Goal: Use online tool/utility: Utilize a website feature to perform a specific function

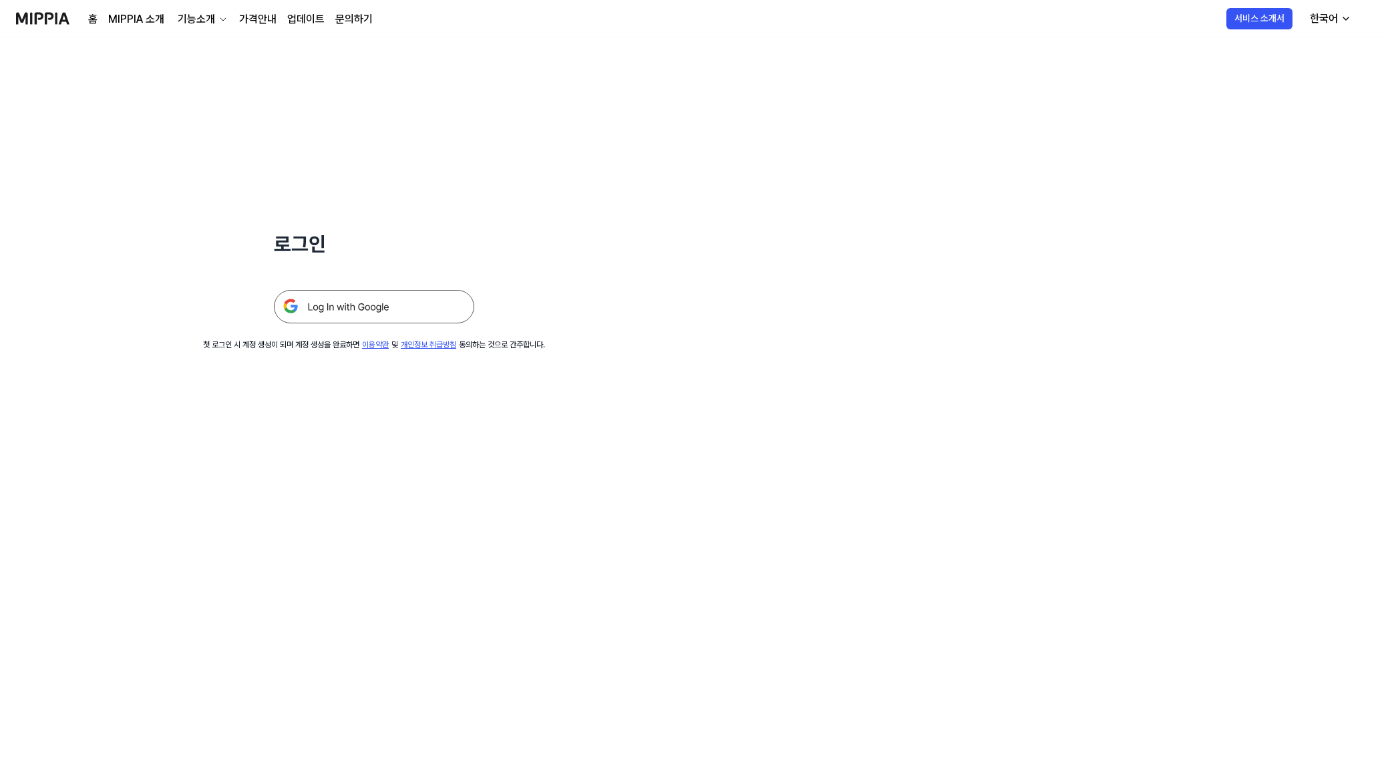
click at [411, 308] on img at bounding box center [374, 306] width 200 height 33
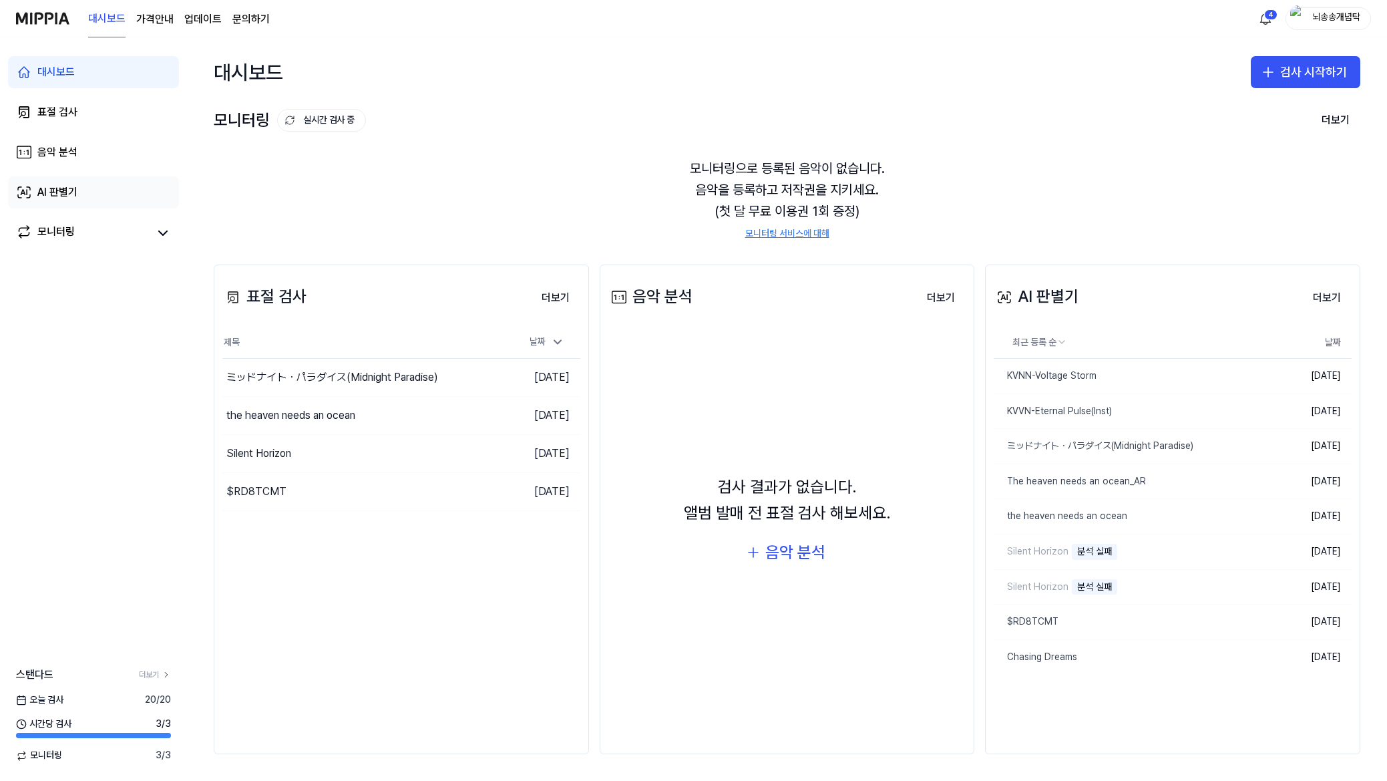
click at [101, 192] on link "AI 판별기" at bounding box center [93, 192] width 171 height 32
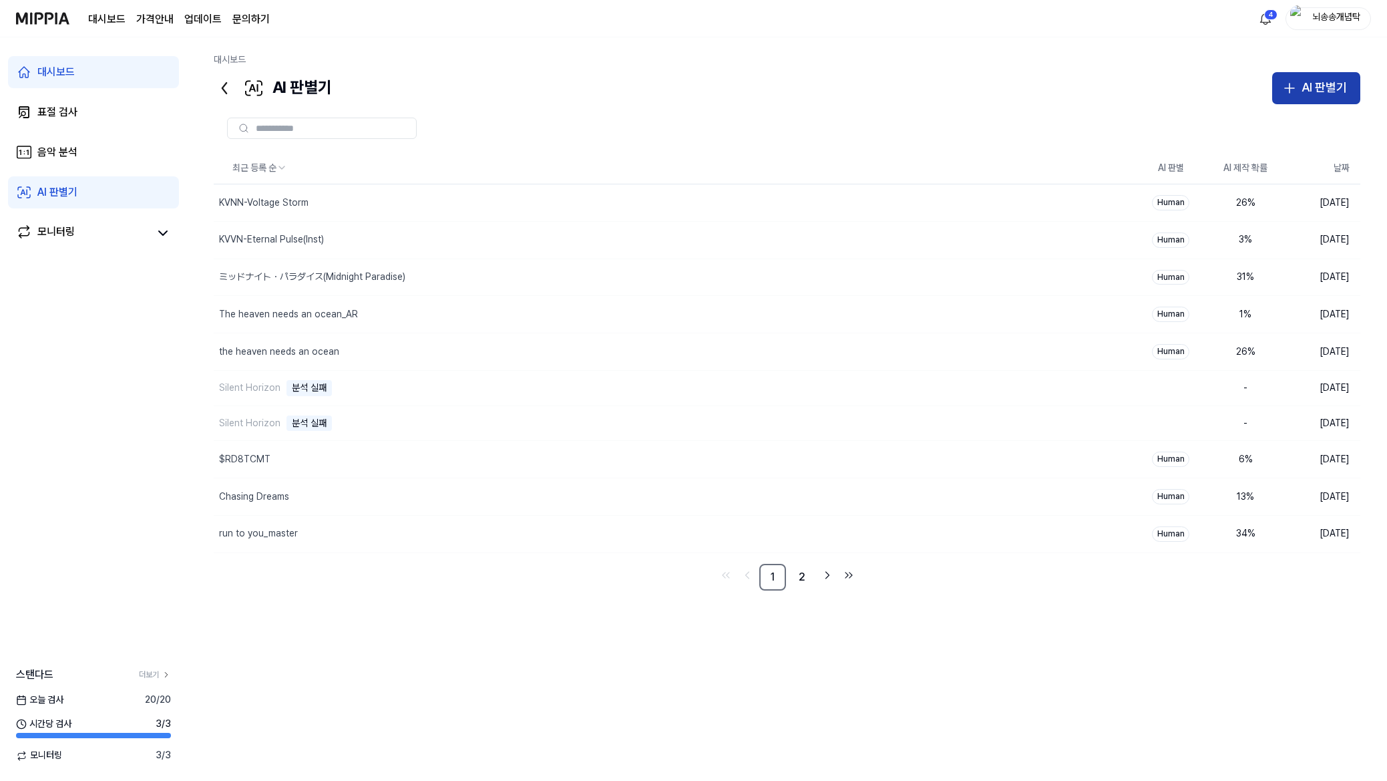
click at [1279, 95] on button "AI 판별기" at bounding box center [1316, 88] width 88 height 32
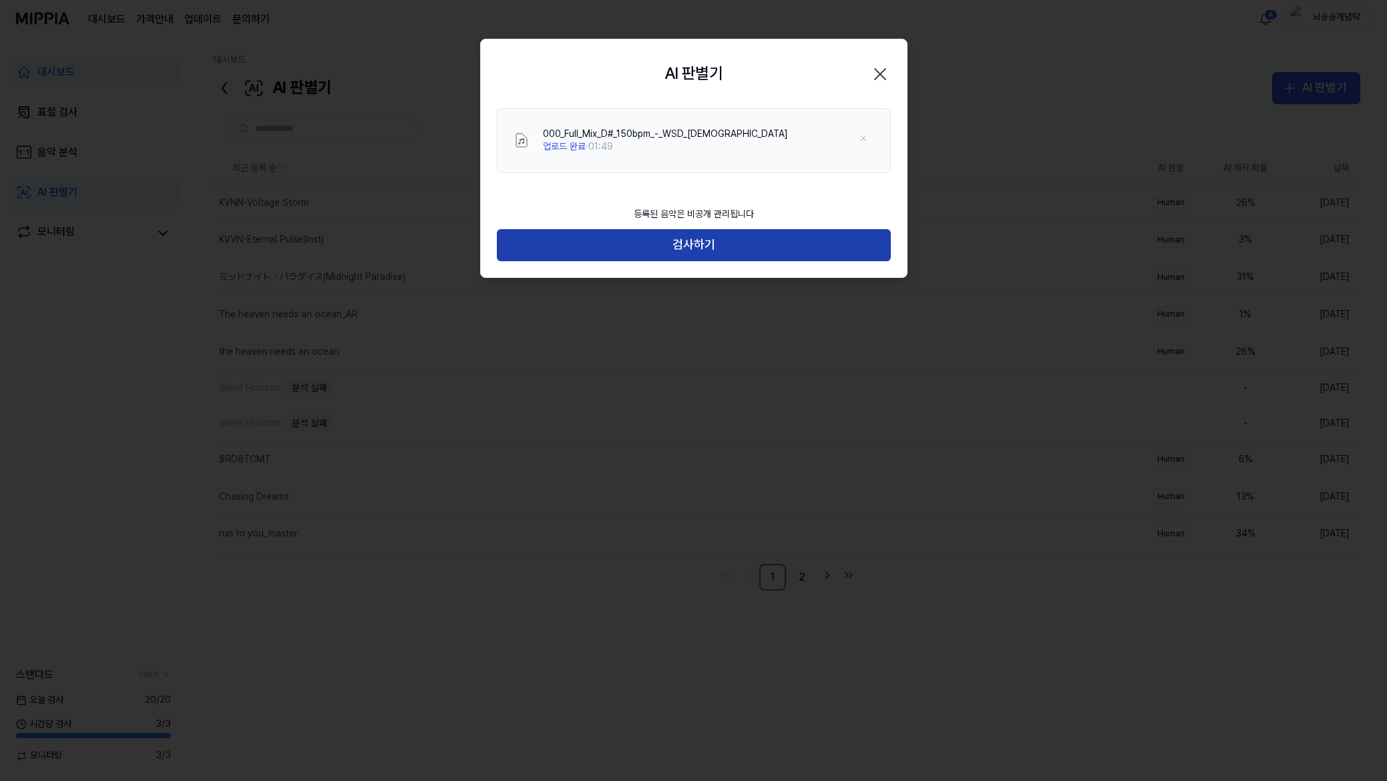
click at [727, 250] on button "검사하기" at bounding box center [694, 245] width 394 height 32
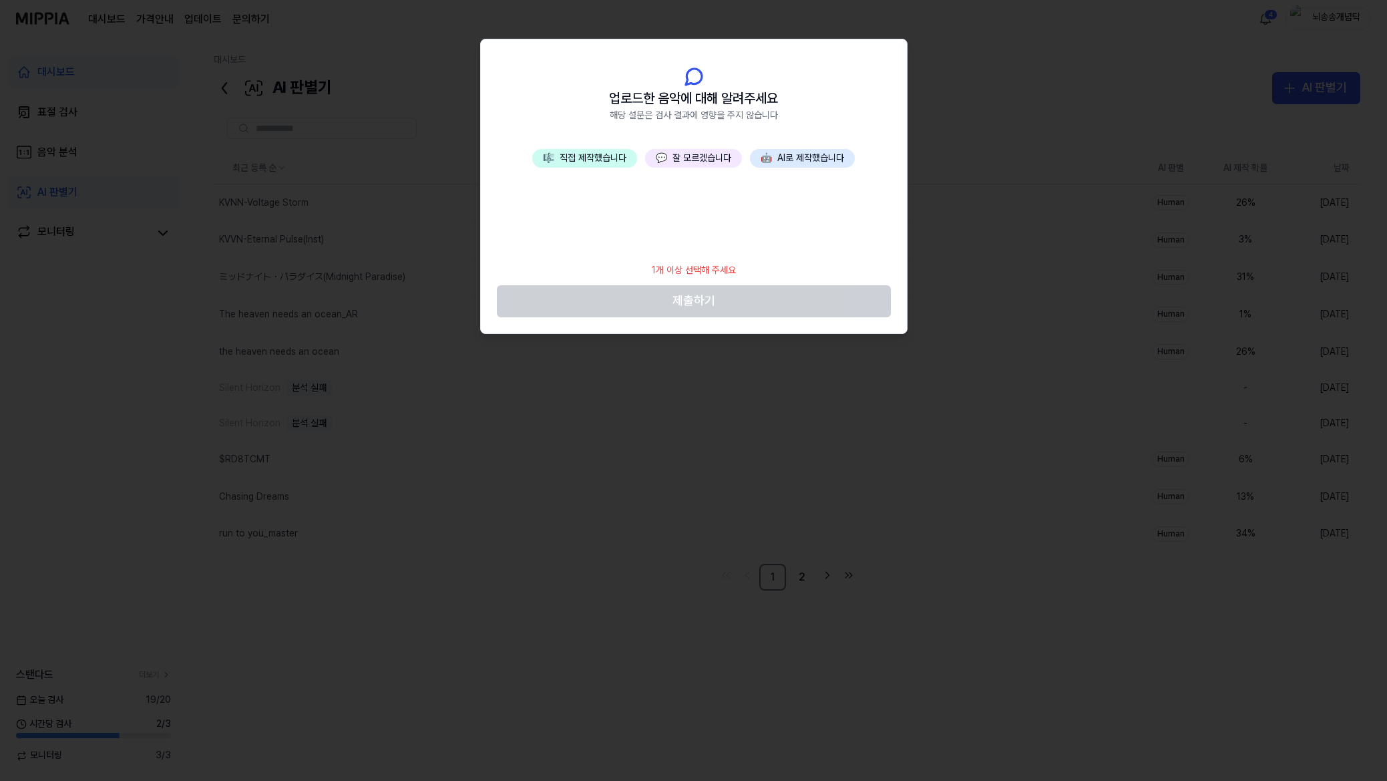
click at [579, 149] on button "🎼 직접 제작했습니다" at bounding box center [584, 158] width 105 height 19
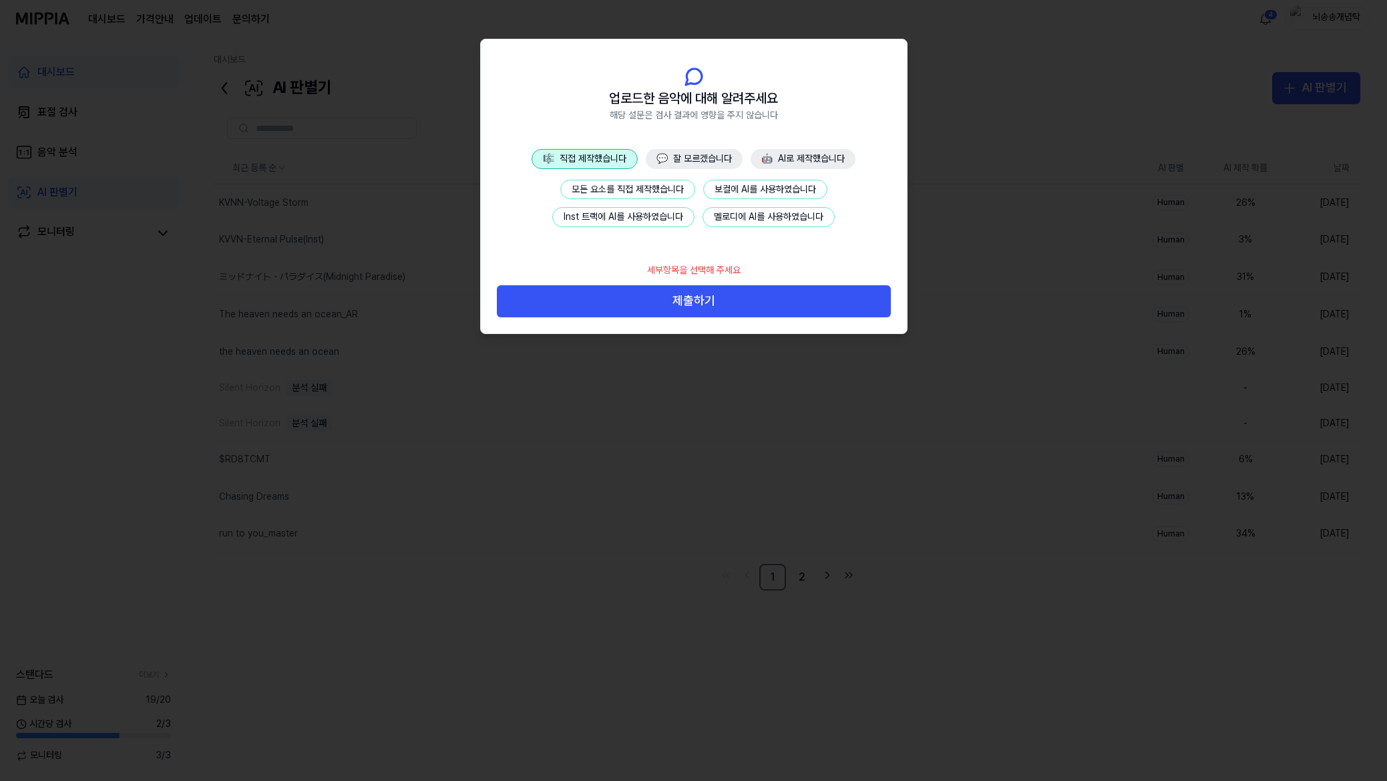
click at [600, 182] on button "모든 요소를 직접 제작했습니다" at bounding box center [627, 190] width 135 height 20
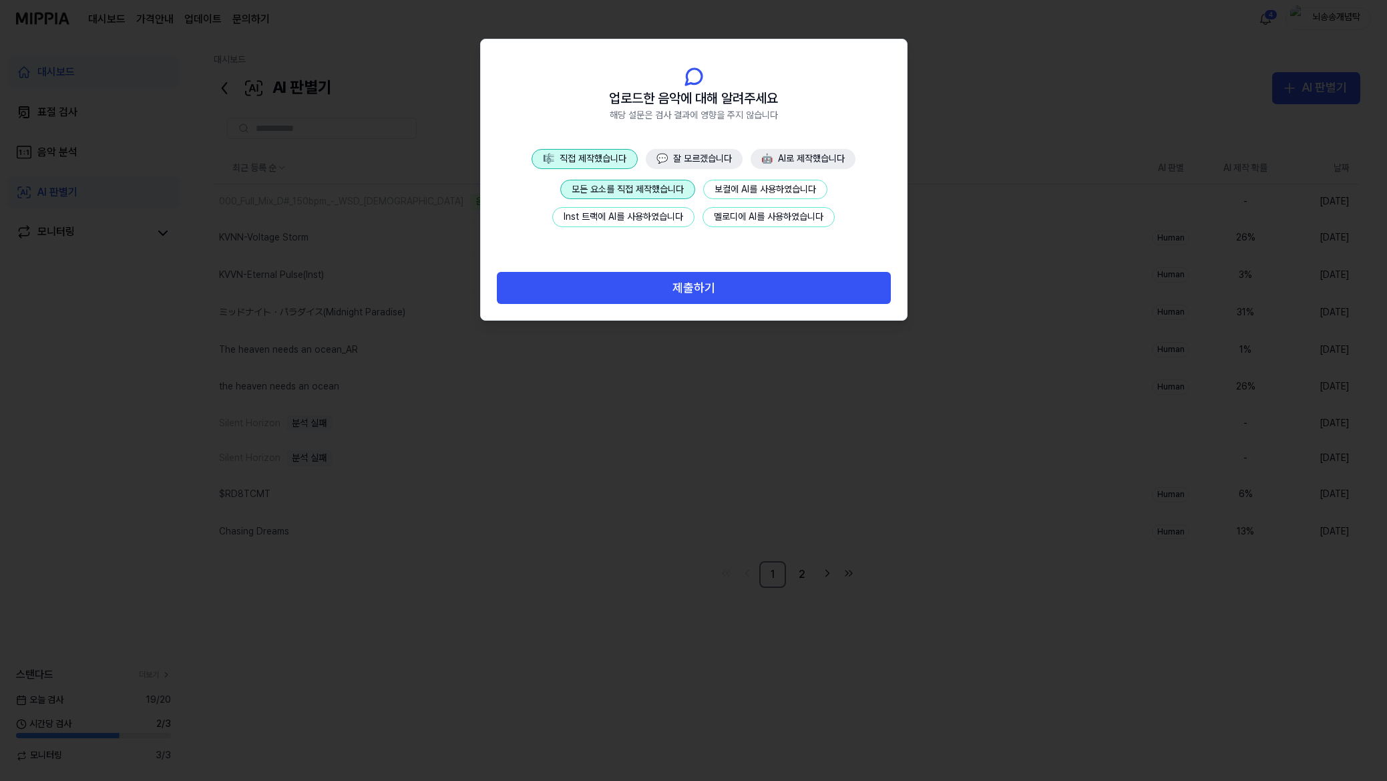
click at [681, 287] on button "제출하기" at bounding box center [694, 288] width 394 height 32
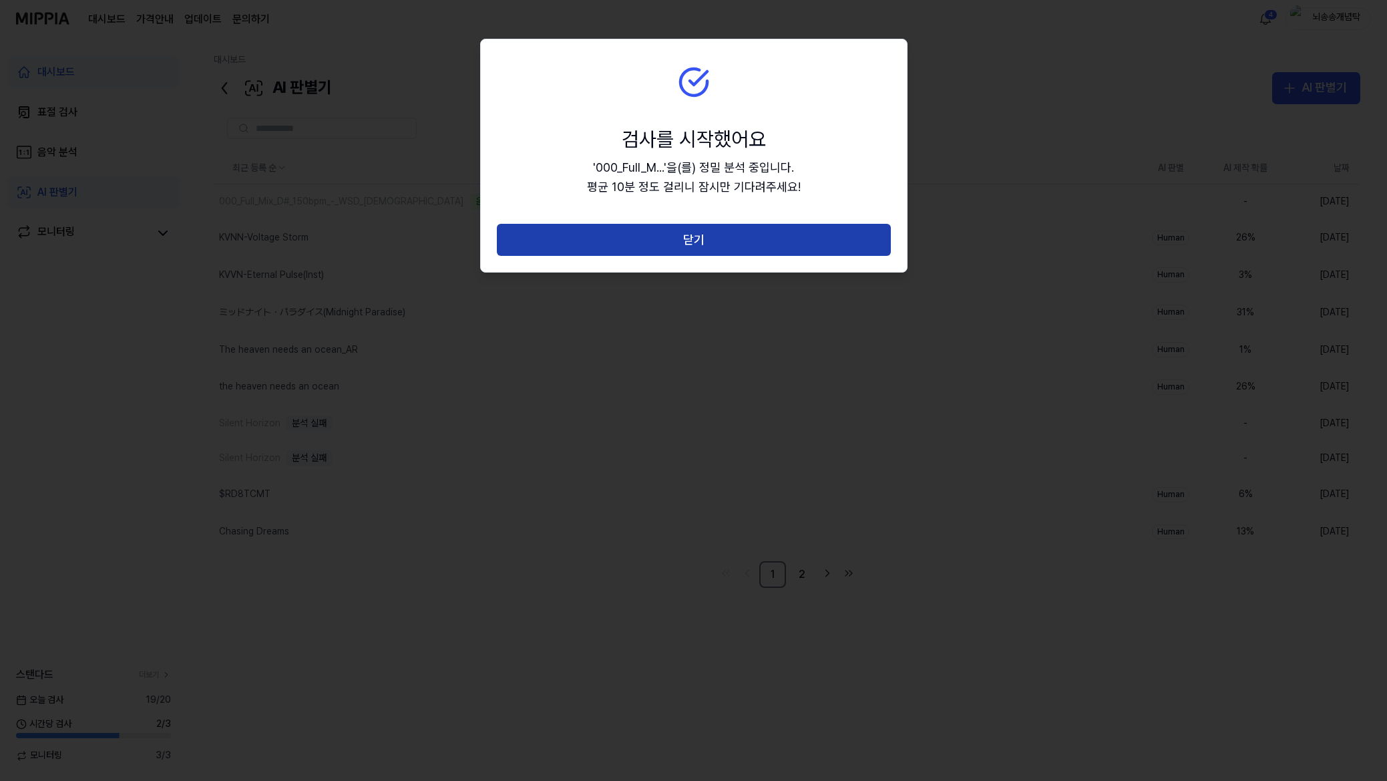
click at [669, 238] on button "닫기" at bounding box center [694, 240] width 394 height 32
